Goal: Use online tool/utility: Use online tool/utility

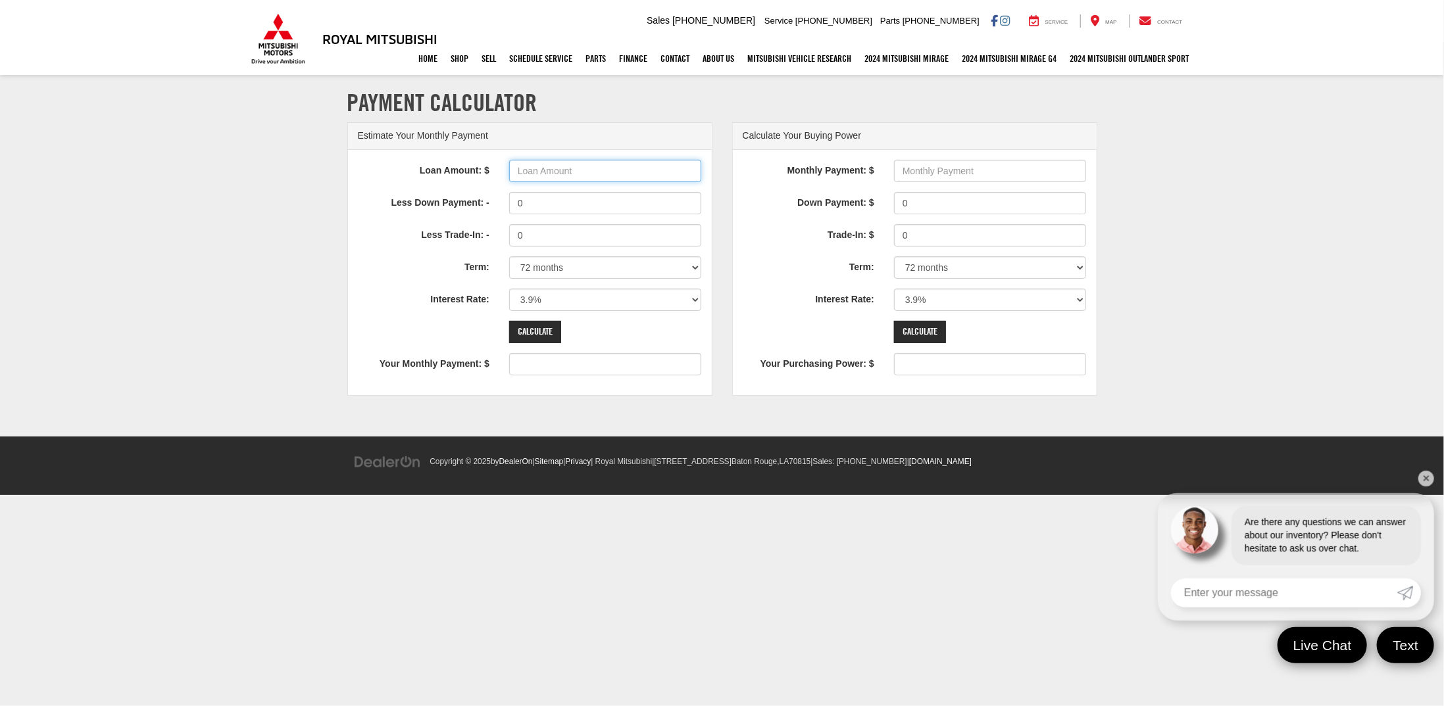
click at [614, 171] on input "Loan Amount: $" at bounding box center [605, 171] width 193 height 22
type input "40285"
type input "628"
drag, startPoint x: 539, startPoint y: 203, endPoint x: 478, endPoint y: 199, distance: 60.6
click at [478, 199] on div "Less Down Payment: - 0" at bounding box center [530, 203] width 364 height 22
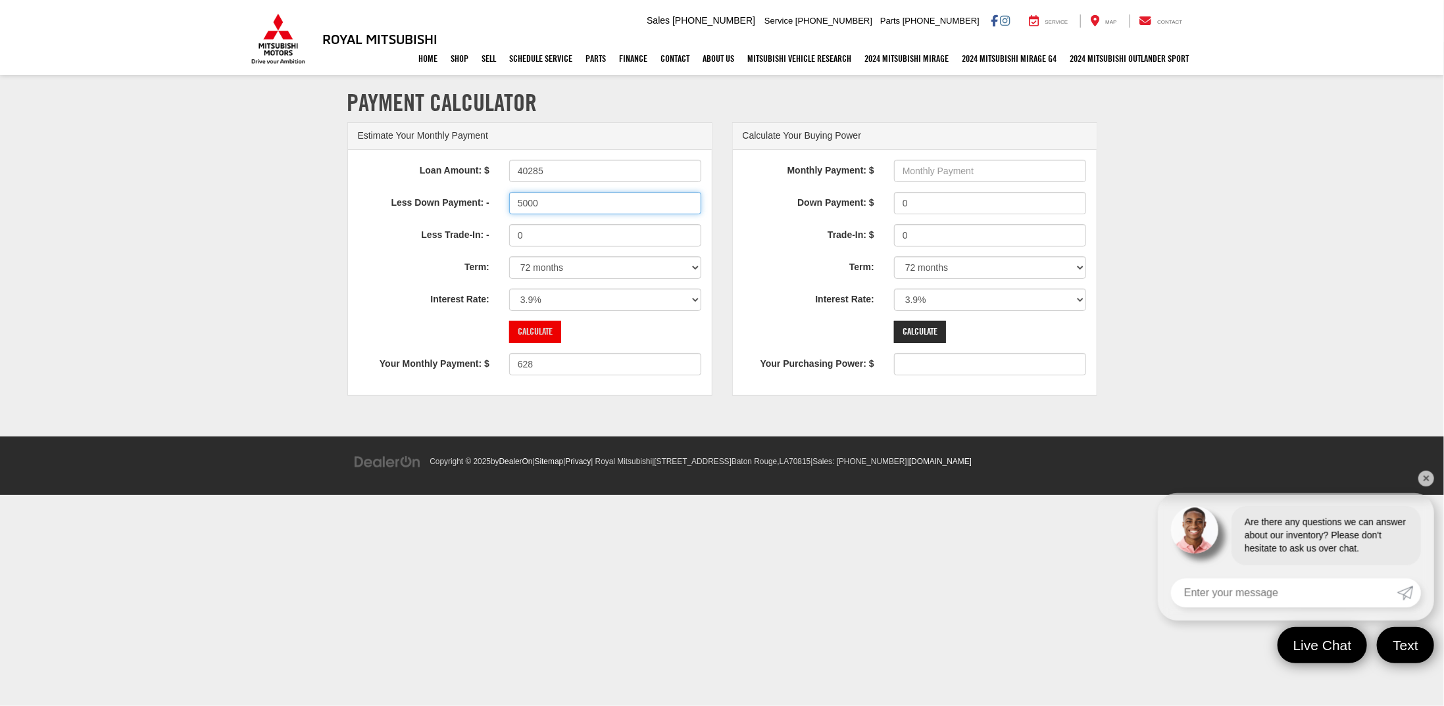
type input "5000"
type input "550"
click at [519, 324] on input "Calculate" at bounding box center [535, 332] width 52 height 22
click at [676, 299] on select "0% 0.9% 1.9% 2.9% 3.9% 4.9% 5.9% 6.9% 7.9% 8.9% 9.9% 10.9% 11.9% 12.9% 13.9% 14…" at bounding box center [605, 300] width 193 height 22
click at [674, 300] on select "0% 0.9% 1.9% 2.9% 3.9% 4.9% 5.9% 6.9% 7.9% 8.9% 9.9% 10.9% 11.9% 12.9% 13.9% 14…" at bounding box center [605, 300] width 193 height 22
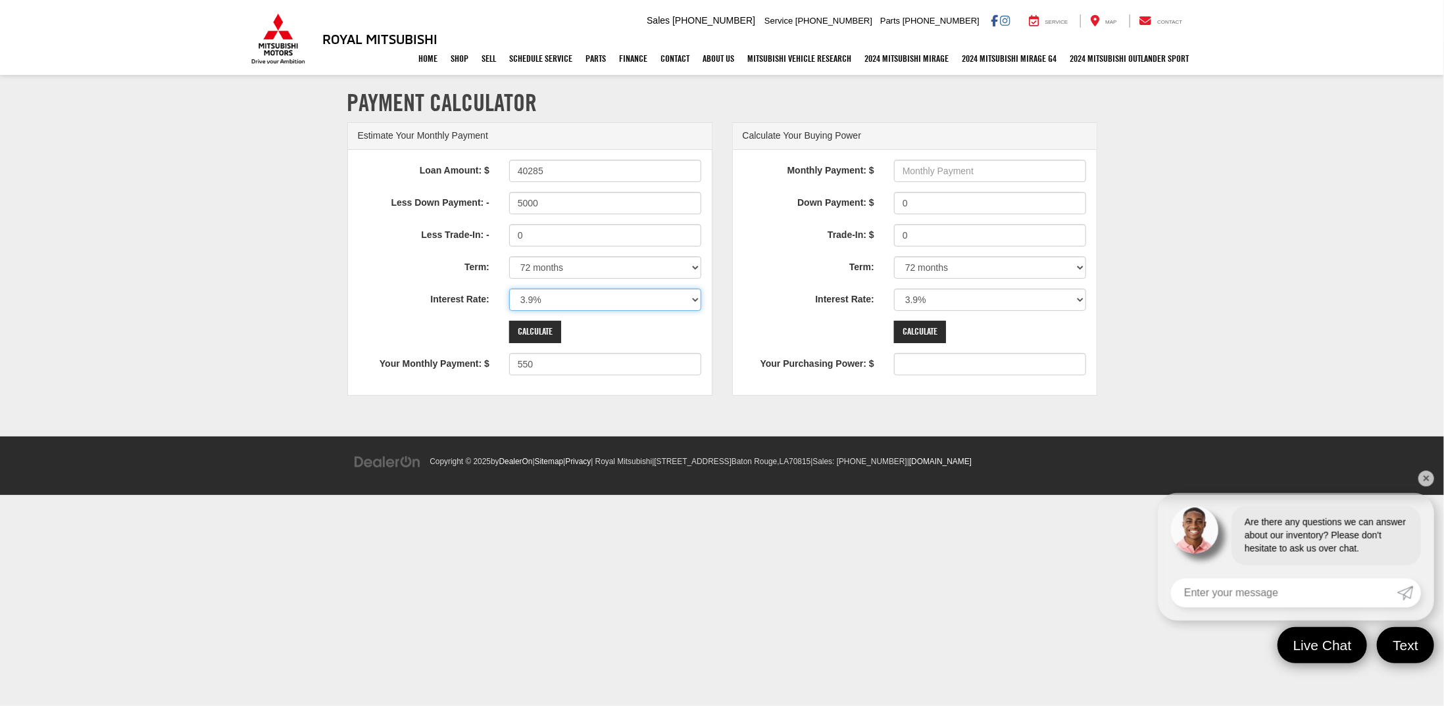
click at [668, 299] on select "0% 0.9% 1.9% 2.9% 3.9% 4.9% 5.9% 6.9% 7.9% 8.9% 9.9% 10.9% 11.9% 12.9% 13.9% 14…" at bounding box center [605, 300] width 193 height 22
select select "4.9"
click at [509, 289] on select "0% 0.9% 1.9% 2.9% 3.9% 4.9% 5.9% 6.9% 7.9% 8.9% 9.9% 10.9% 11.9% 12.9% 13.9% 14…" at bounding box center [605, 300] width 193 height 22
type input "567"
click at [653, 303] on select "0% 0.9% 1.9% 2.9% 3.9% 4.9% 5.9% 6.9% 7.9% 8.9% 9.9% 10.9% 11.9% 12.9% 13.9% 14…" at bounding box center [605, 300] width 193 height 22
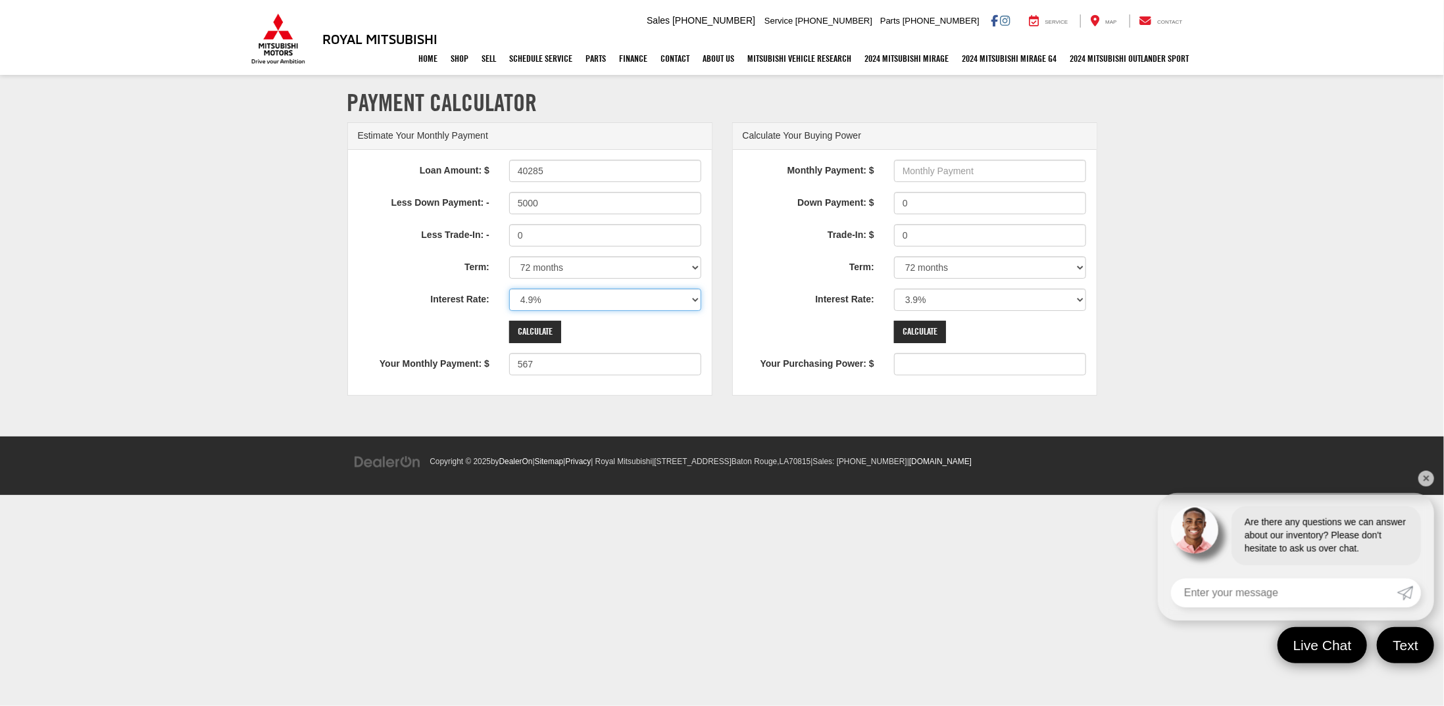
select select "6.9"
click at [509, 289] on select "0% 0.9% 1.9% 2.9% 3.9% 4.9% 5.9% 6.9% 7.9% 8.9% 9.9% 10.9% 11.9% 12.9% 13.9% 14…" at bounding box center [605, 300] width 193 height 22
type input "600"
click at [683, 303] on select "0% 0.9% 1.9% 2.9% 3.9% 4.9% 5.9% 6.9% 7.9% 8.9% 9.9% 10.9% 11.9% 12.9% 13.9% 14…" at bounding box center [605, 300] width 193 height 22
click at [762, 326] on div "Calculate" at bounding box center [915, 332] width 364 height 22
